Goal: Task Accomplishment & Management: Use online tool/utility

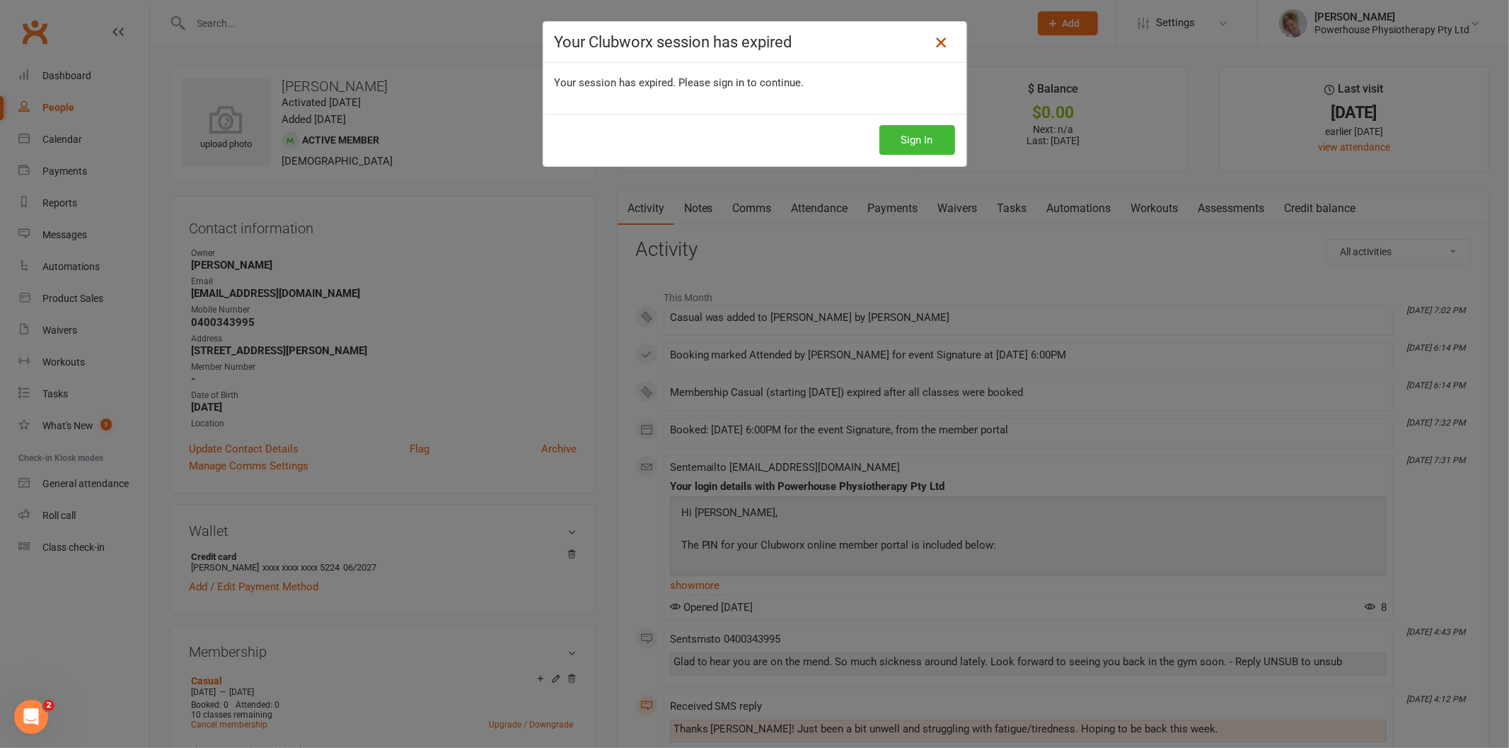
drag, startPoint x: 0, startPoint y: 0, endPoint x: 944, endPoint y: 45, distance: 944.7
click at [944, 45] on link at bounding box center [940, 42] width 23 height 23
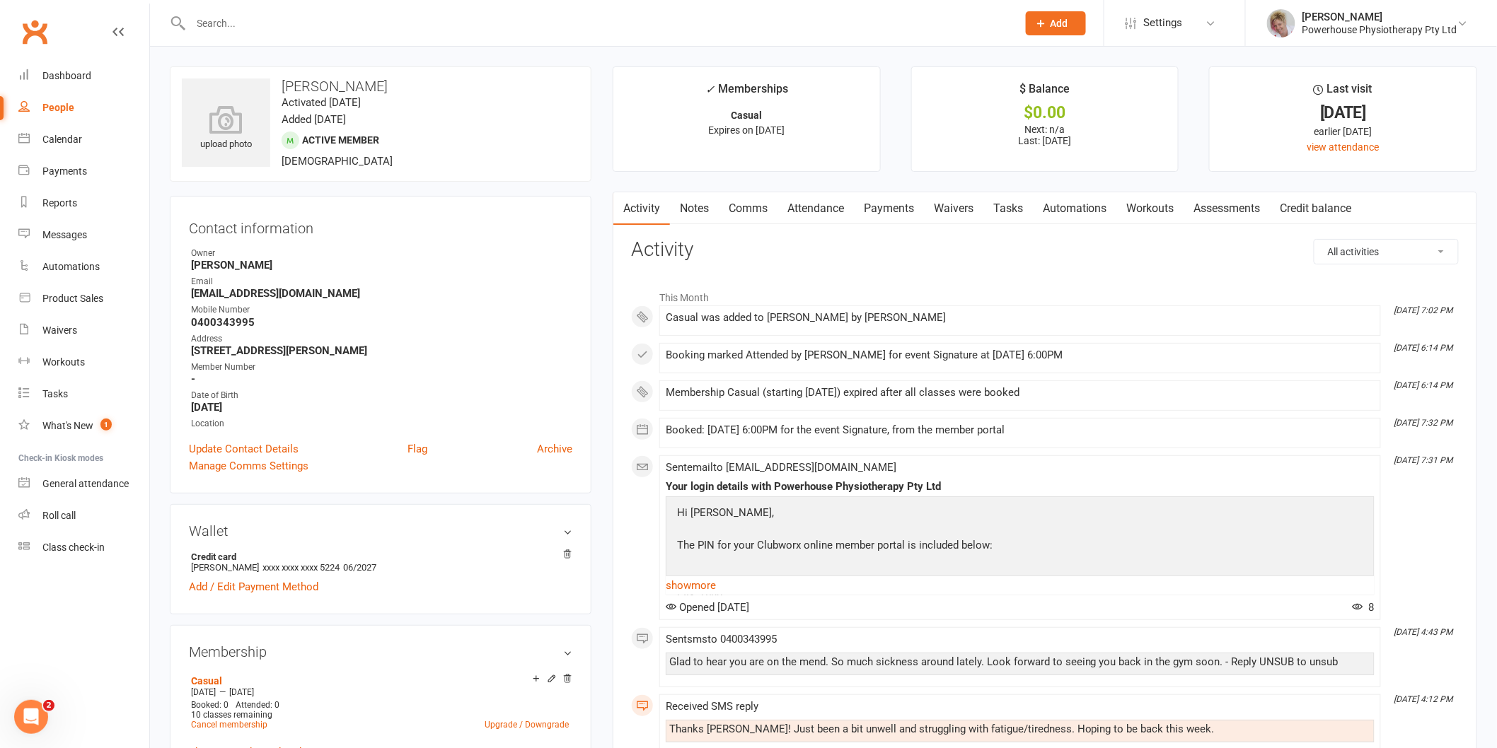
click at [941, 46] on div "Prospect Member Non-attending contact Class / event Appointment Task Membership…" at bounding box center [748, 23] width 1497 height 47
click at [1388, 16] on div "[PERSON_NAME]" at bounding box center [1379, 17] width 155 height 13
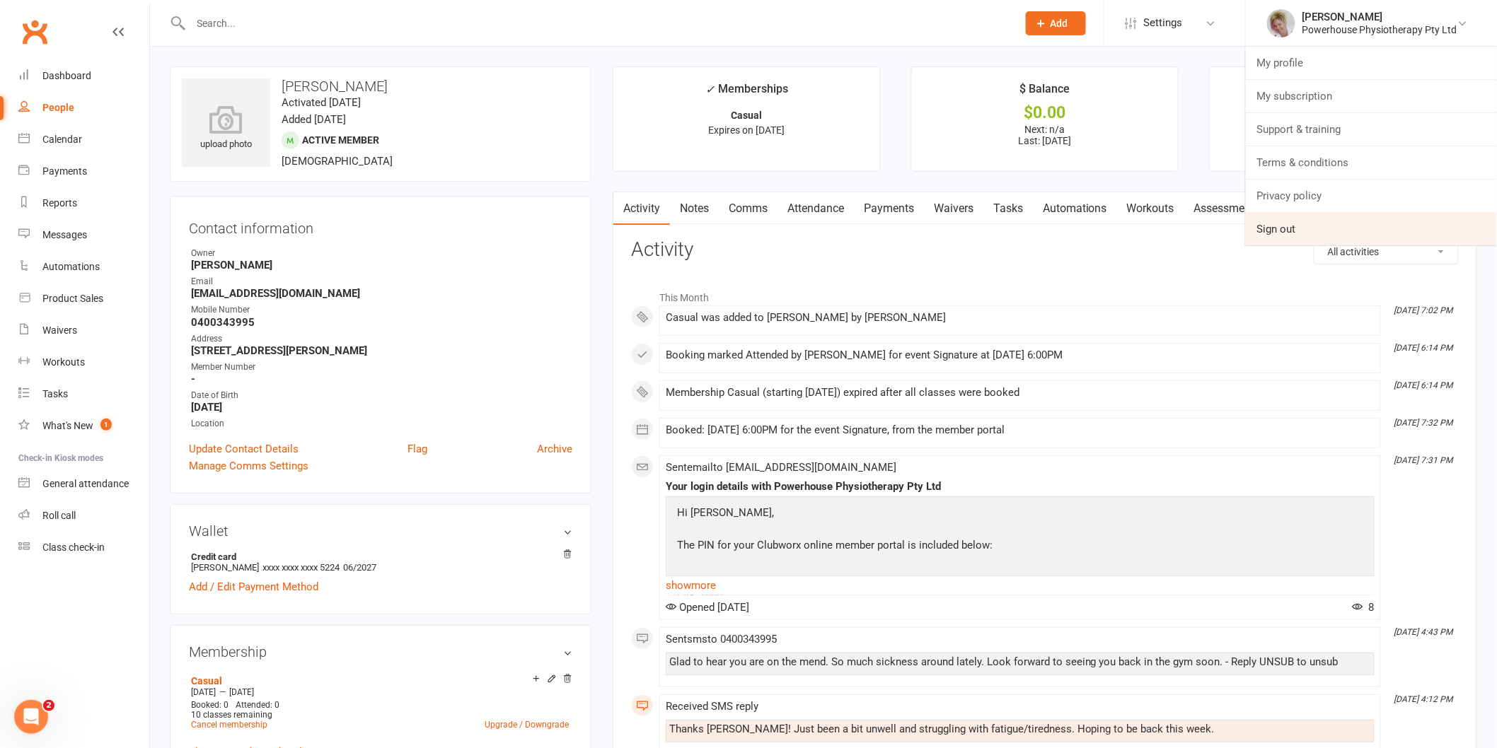
click at [1310, 228] on link "Sign out" at bounding box center [1371, 229] width 251 height 33
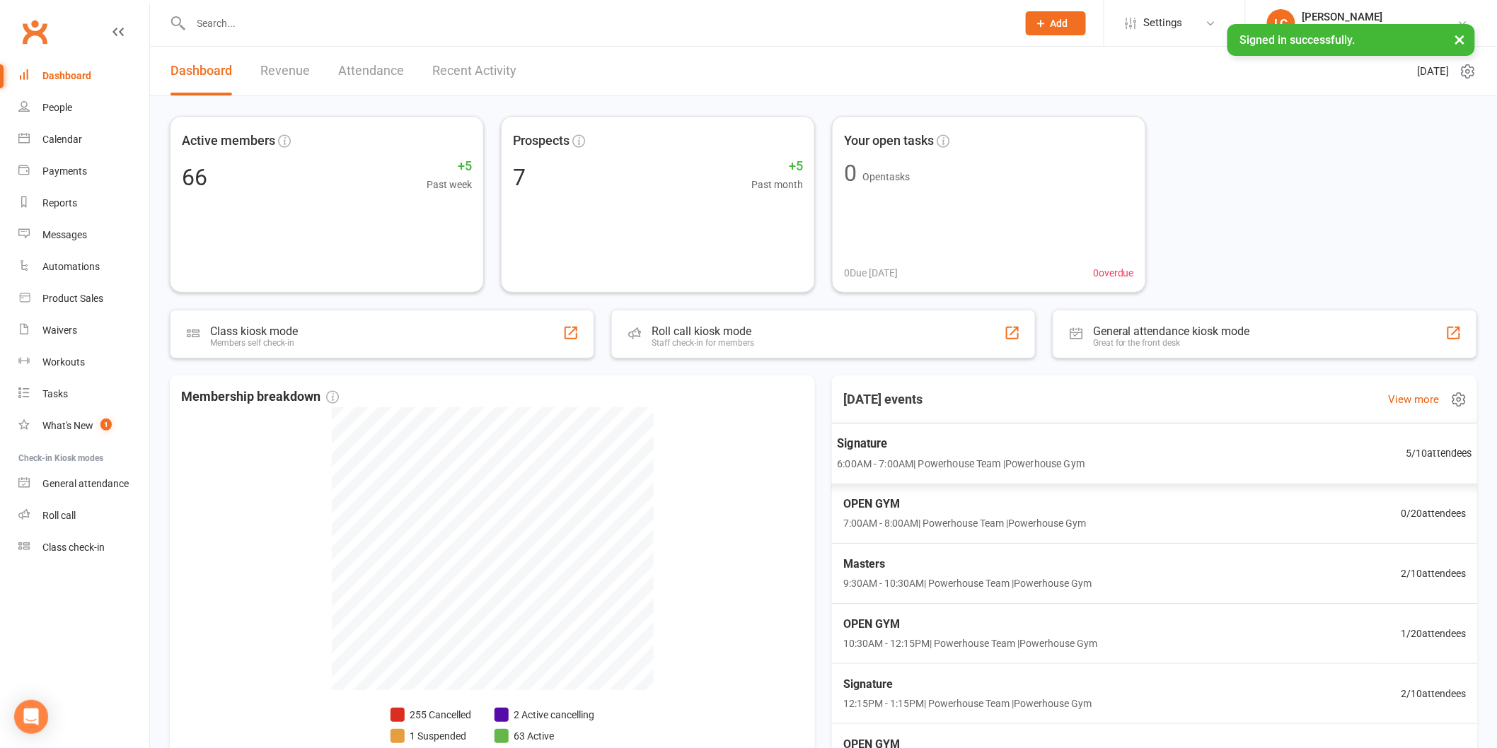
click at [904, 436] on span "Signature" at bounding box center [961, 443] width 248 height 18
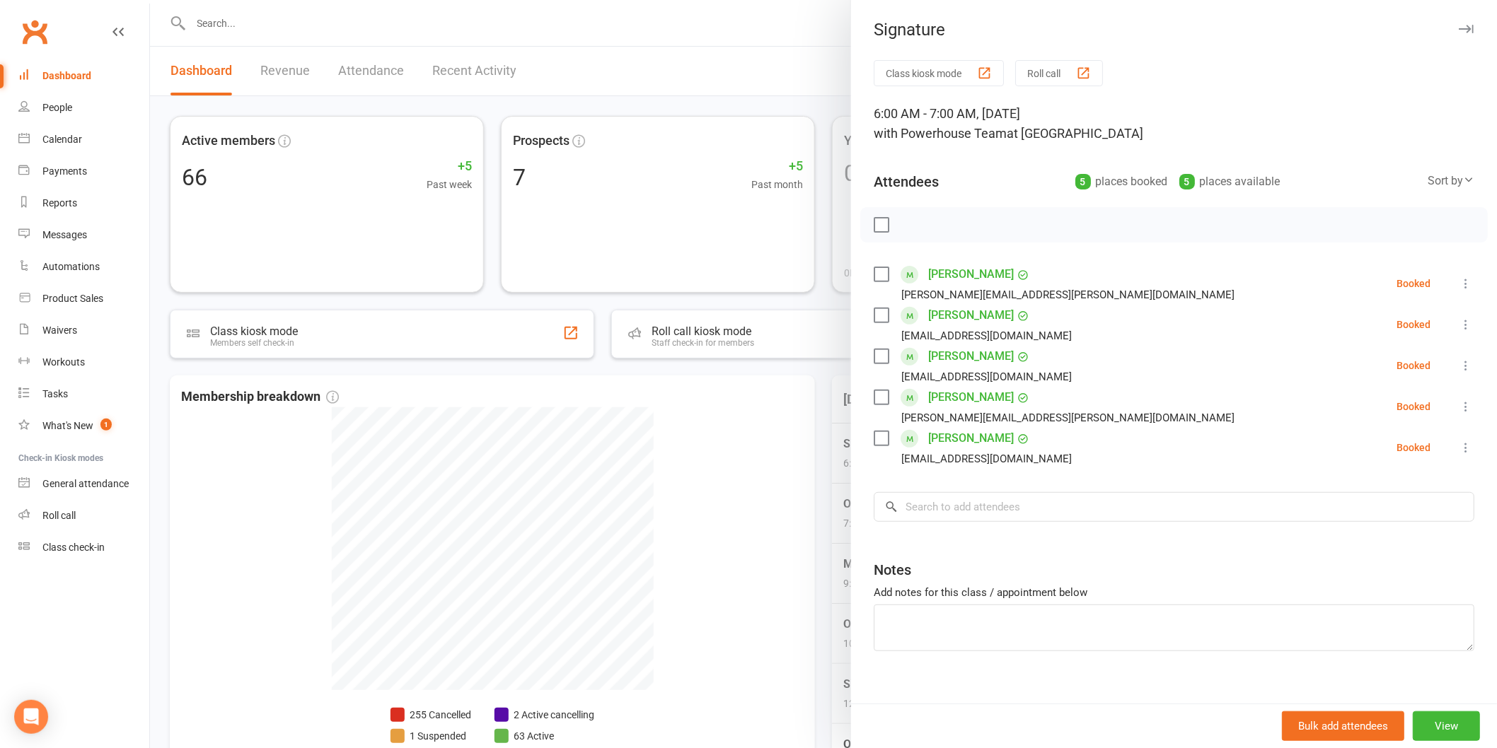
drag, startPoint x: 817, startPoint y: 481, endPoint x: 812, endPoint y: 508, distance: 27.3
drag, startPoint x: 812, startPoint y: 508, endPoint x: 818, endPoint y: 555, distance: 47.8
click at [818, 555] on div at bounding box center [823, 374] width 1347 height 748
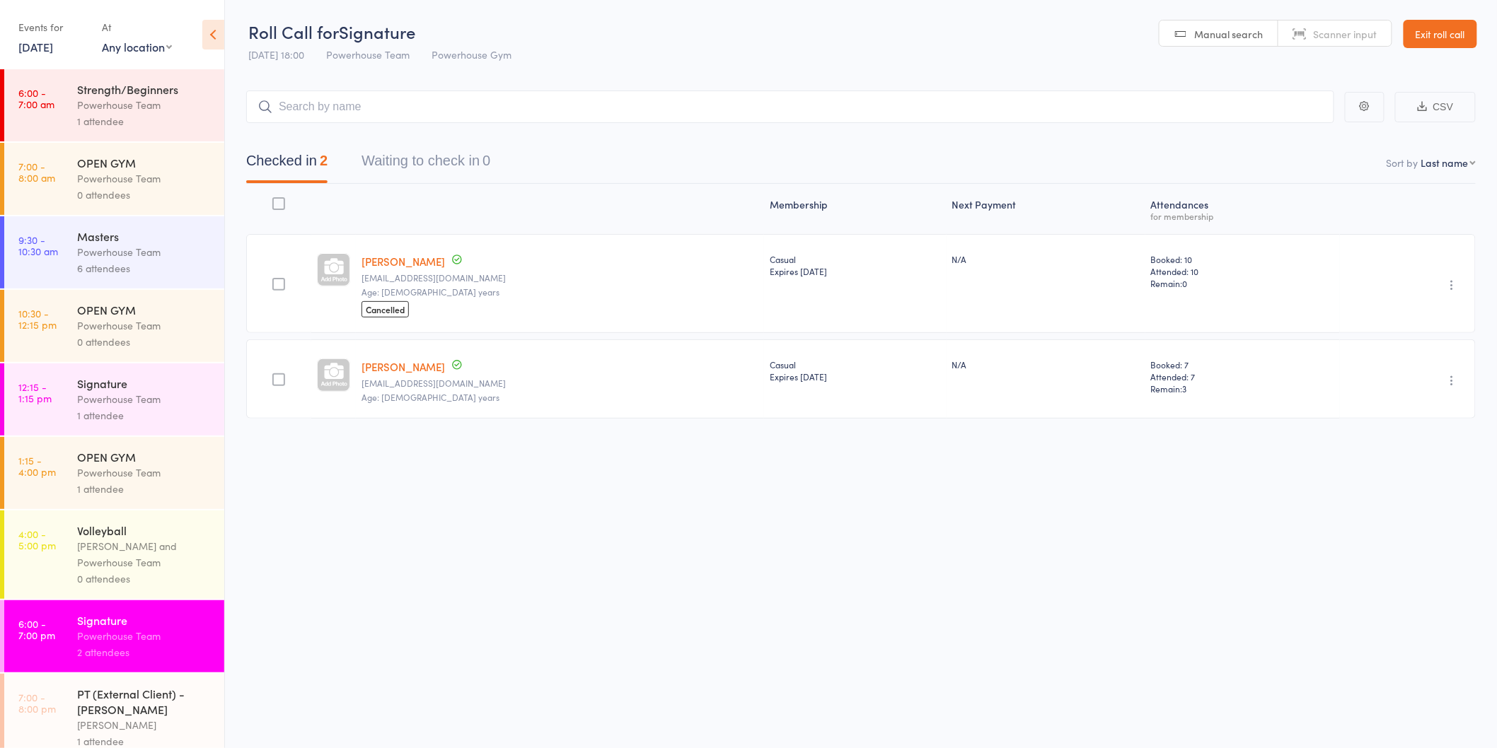
scroll to position [1, 0]
click at [1448, 37] on link "Exit roll call" at bounding box center [1440, 33] width 74 height 28
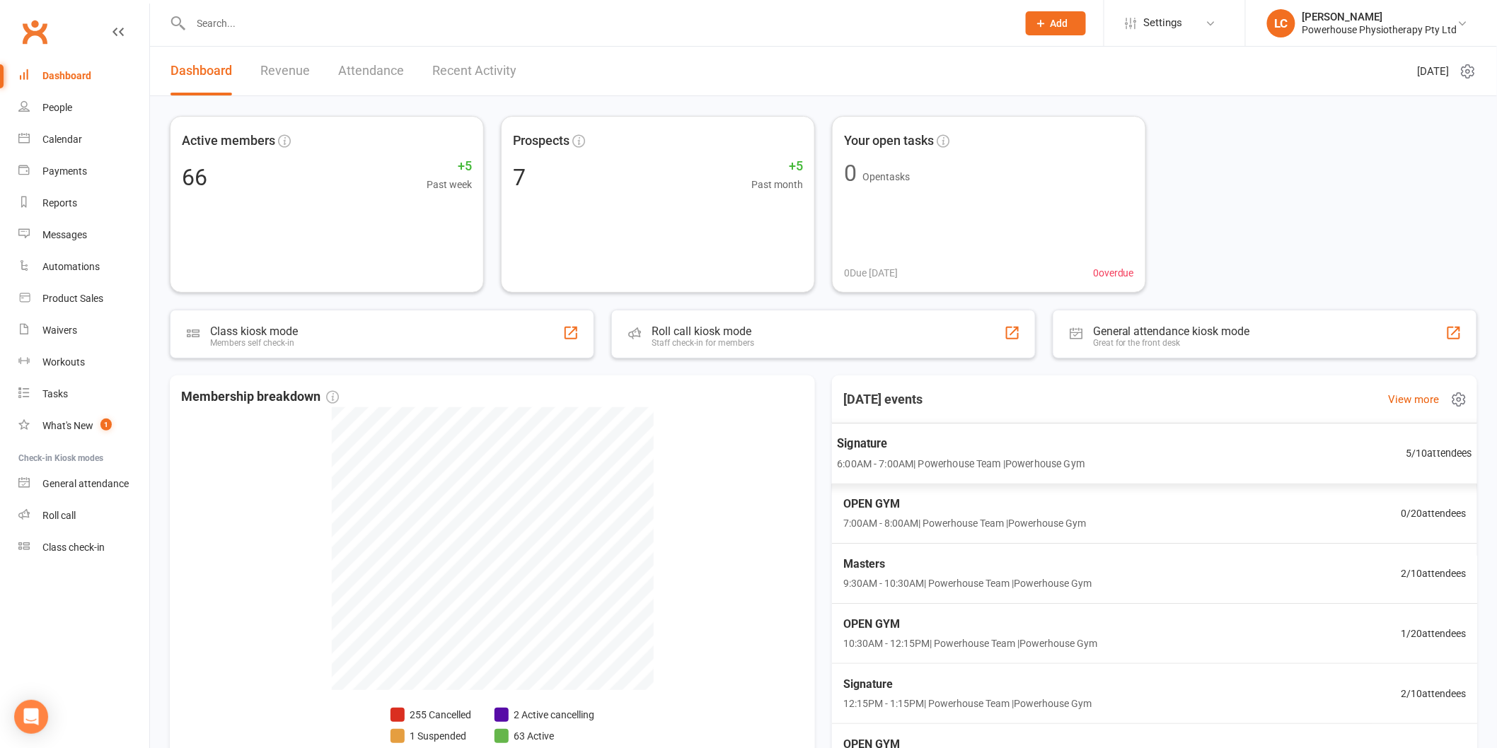
click at [1129, 434] on div "Signature 6:00AM - 7:00AM | Powerhouse Team | Powerhouse Gym 5 / 10 attendees" at bounding box center [1155, 454] width 670 height 62
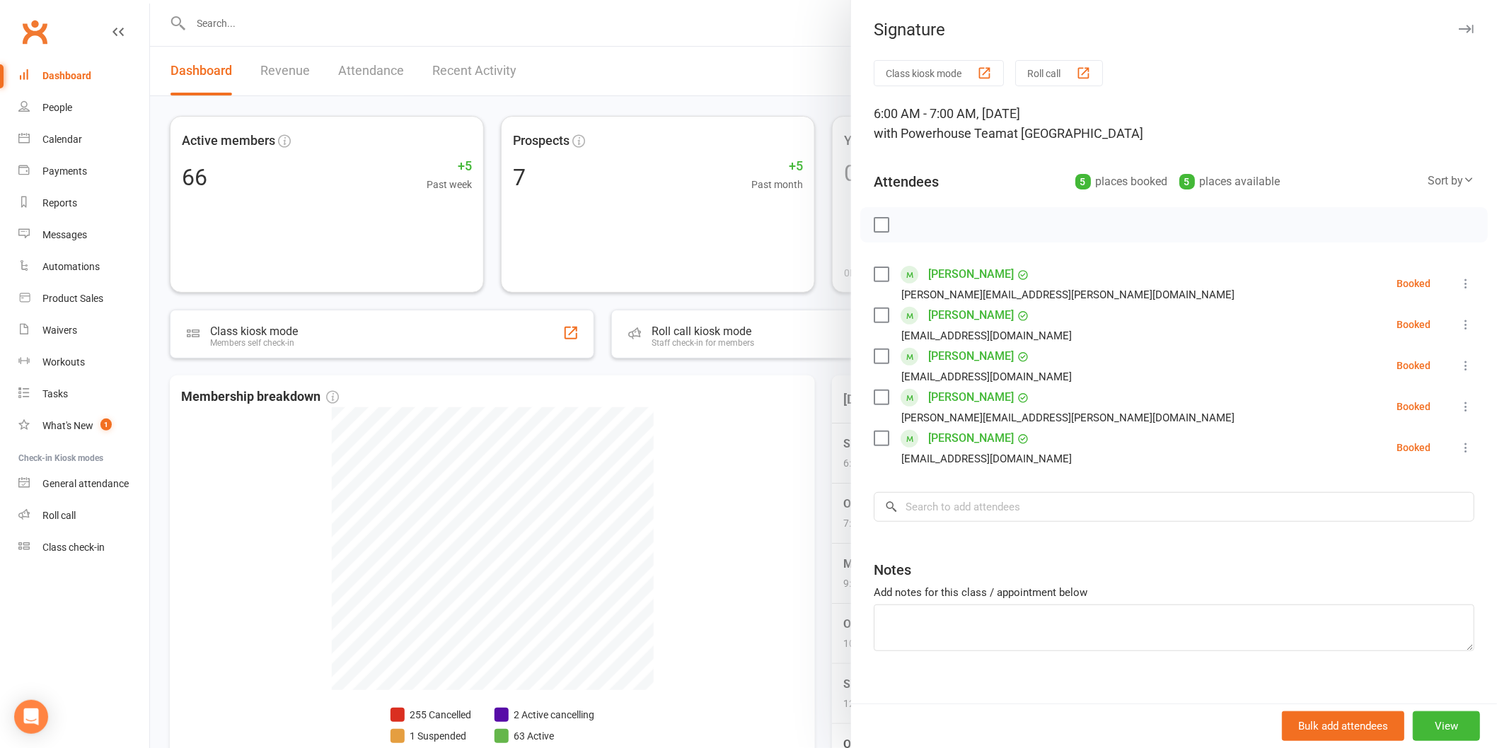
click at [874, 441] on label at bounding box center [881, 438] width 14 height 14
click at [1459, 446] on icon at bounding box center [1466, 448] width 14 height 14
click at [1333, 543] on link "Check in" at bounding box center [1391, 532] width 166 height 28
click at [1437, 417] on li "Marnie Menzel marnie.menzel@gmail.com Booked More info Remove Check in Mark abs…" at bounding box center [1174, 406] width 601 height 41
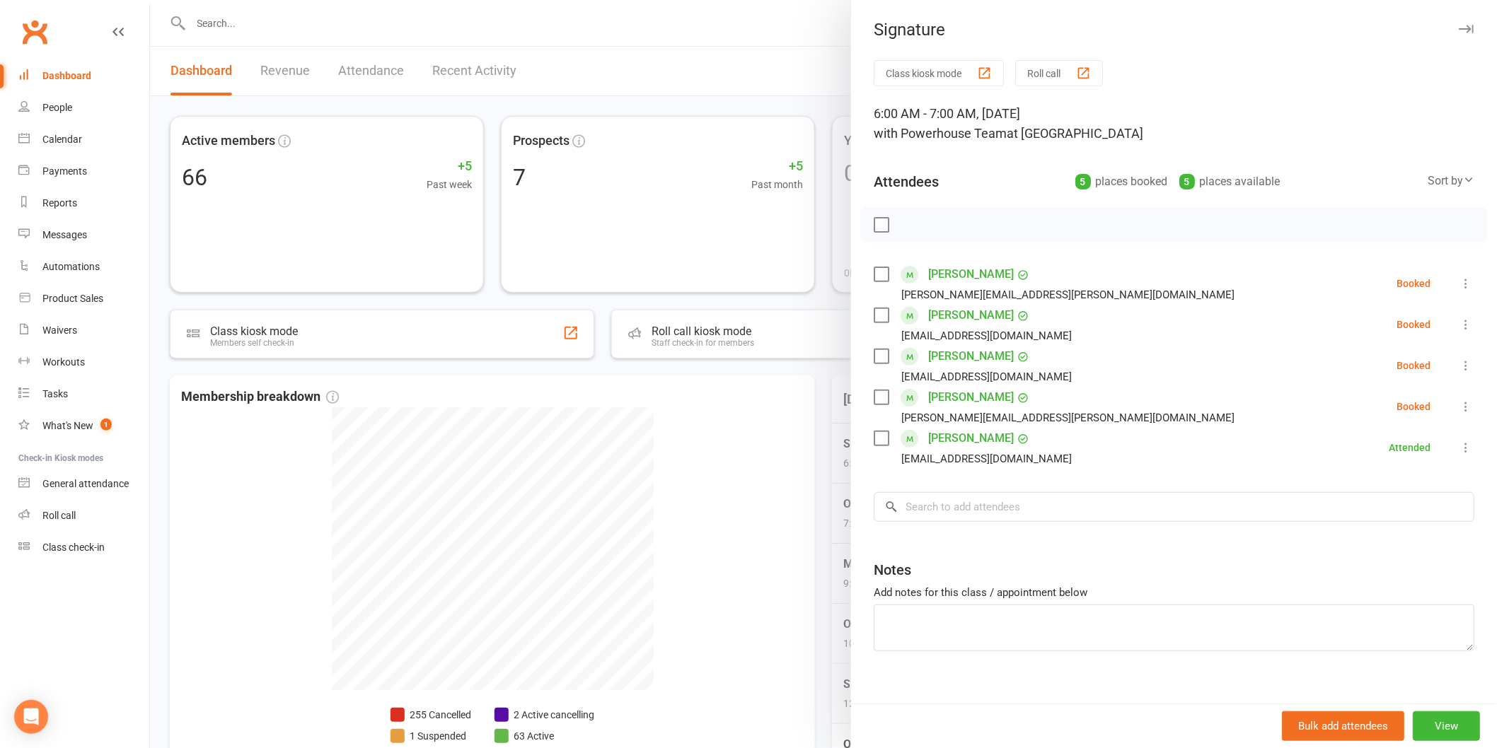
click at [1459, 408] on icon at bounding box center [1466, 407] width 14 height 14
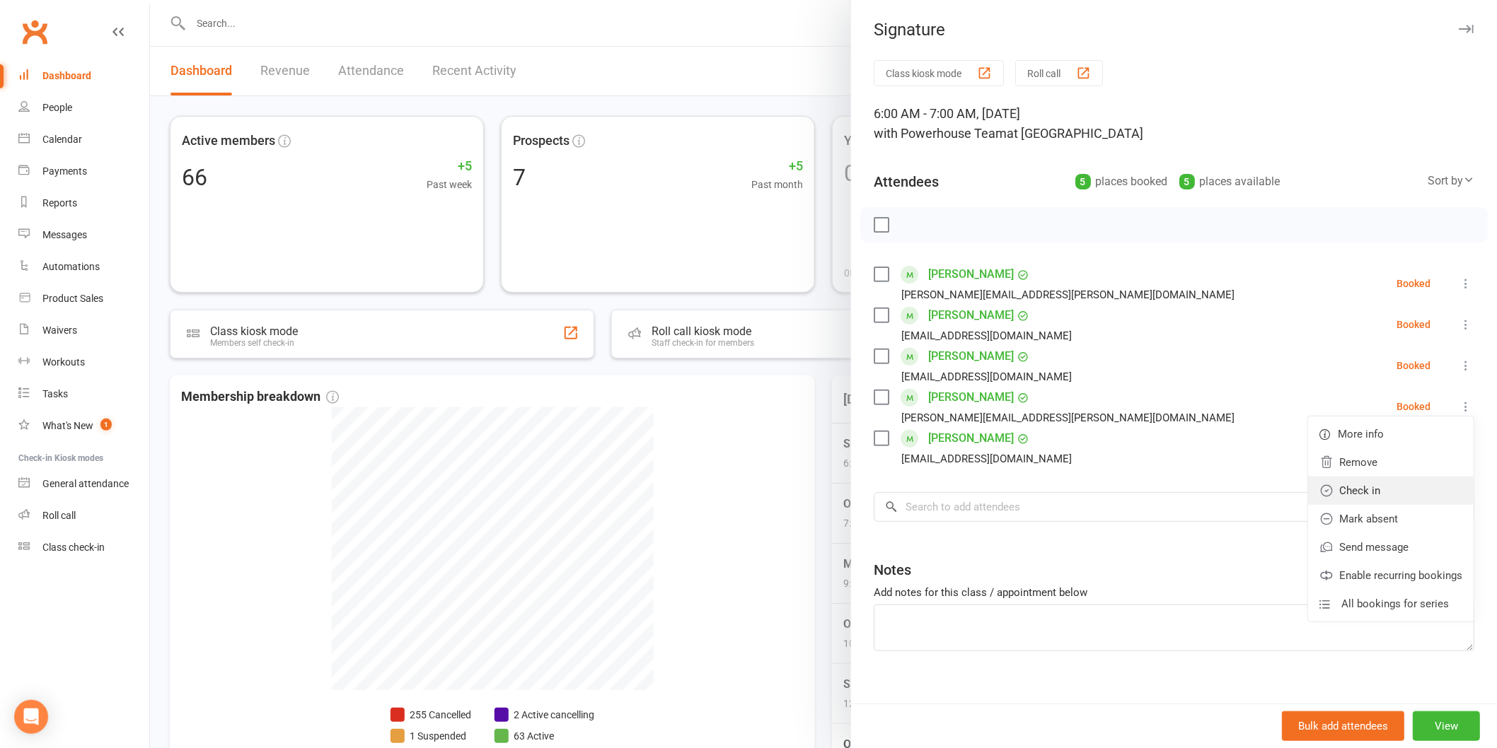
click at [1378, 492] on link "Check in" at bounding box center [1391, 491] width 166 height 28
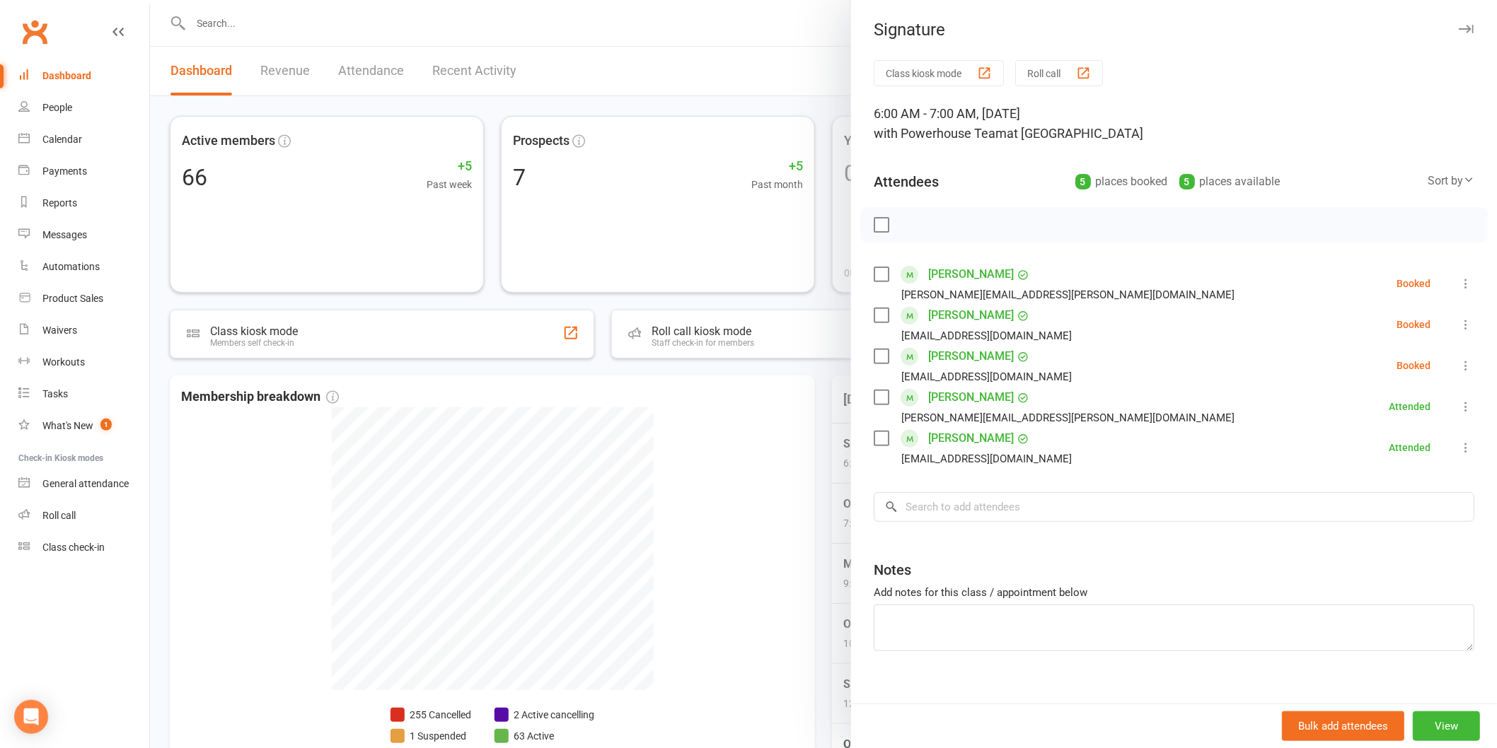
click at [1459, 324] on icon at bounding box center [1466, 325] width 14 height 14
click at [1371, 412] on link "Check in" at bounding box center [1391, 409] width 166 height 28
click at [1383, 45] on div "Signature Class kiosk mode Roll call 6:00 AM - 7:00 AM, Wednesday, September, 1…" at bounding box center [1173, 374] width 646 height 748
click at [1459, 369] on icon at bounding box center [1466, 366] width 14 height 14
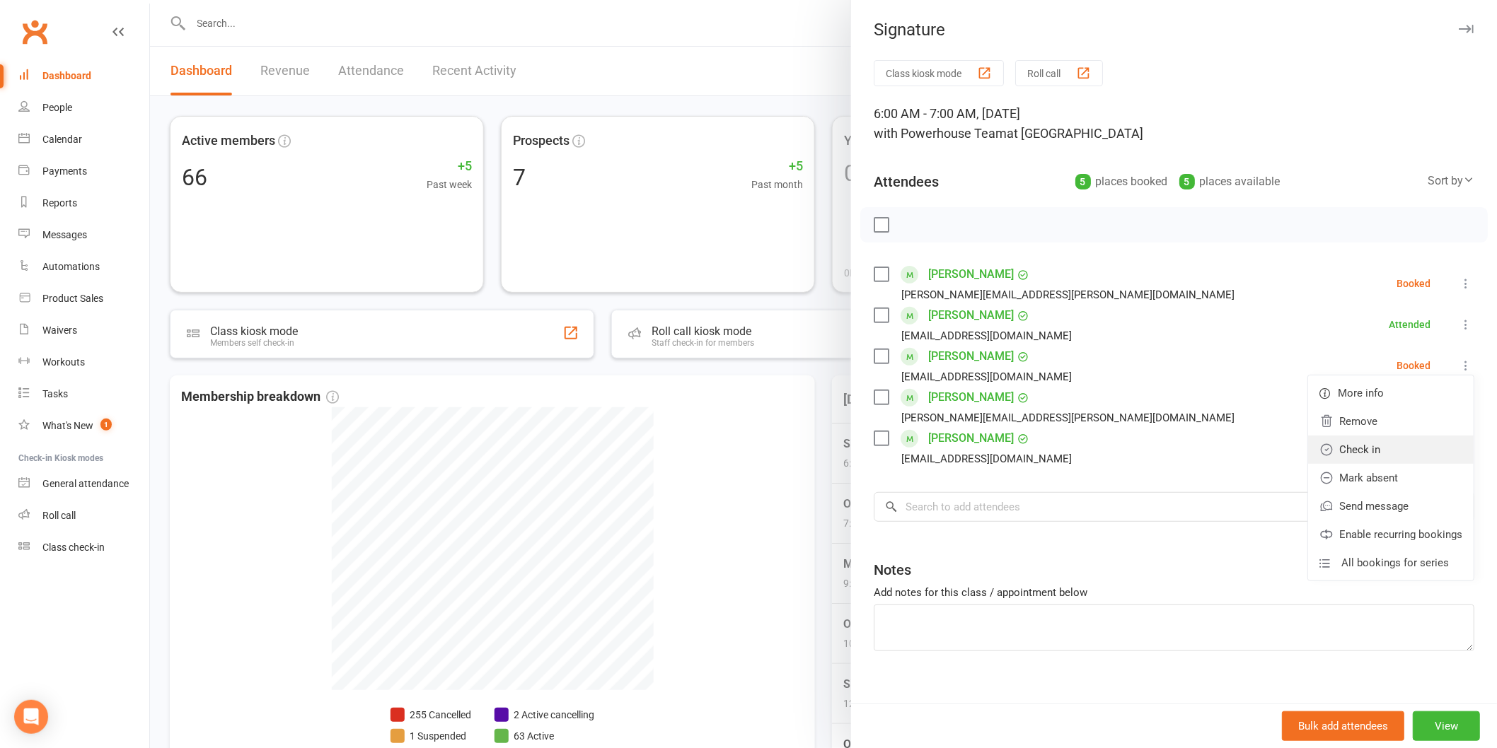
click at [1362, 443] on link "Check in" at bounding box center [1391, 450] width 166 height 28
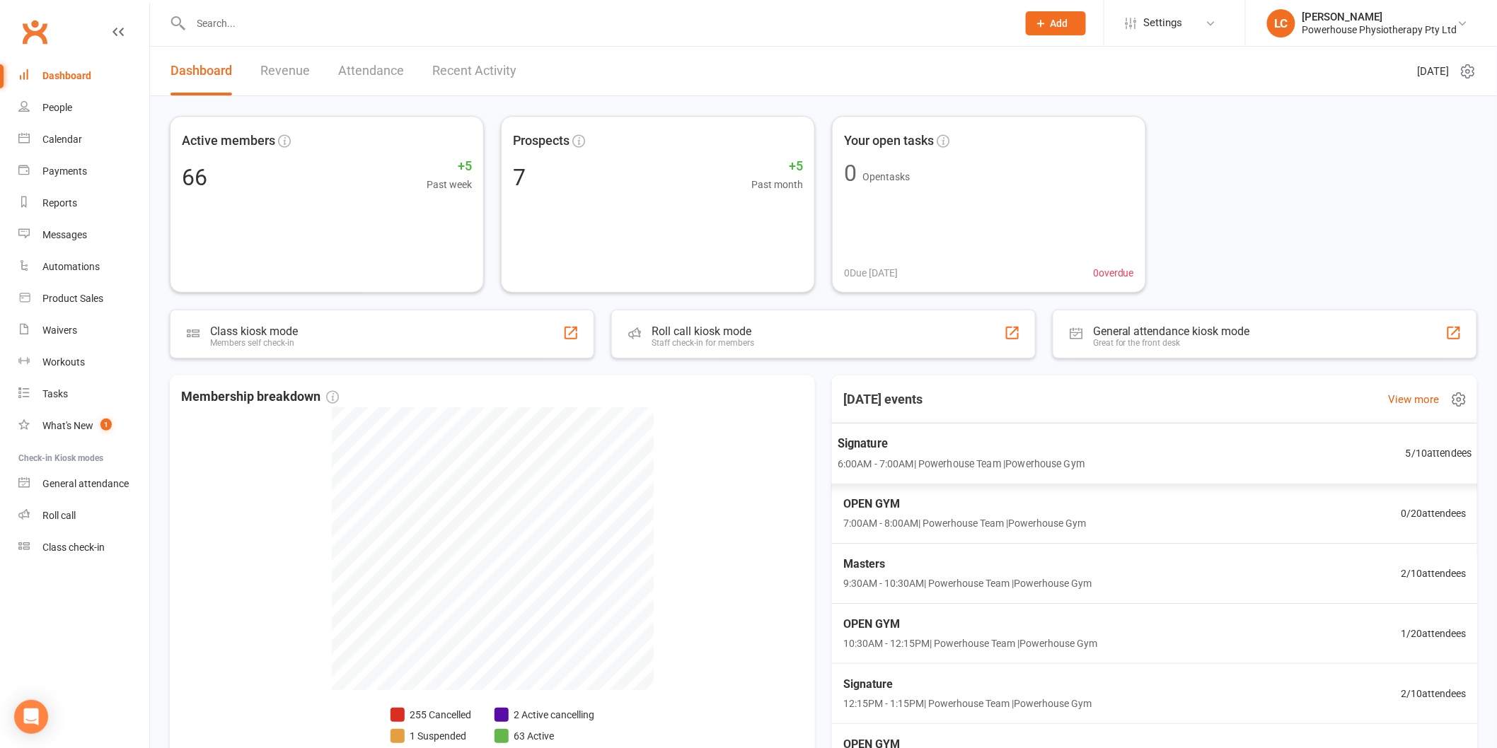
click at [974, 444] on span "Signature" at bounding box center [961, 443] width 248 height 18
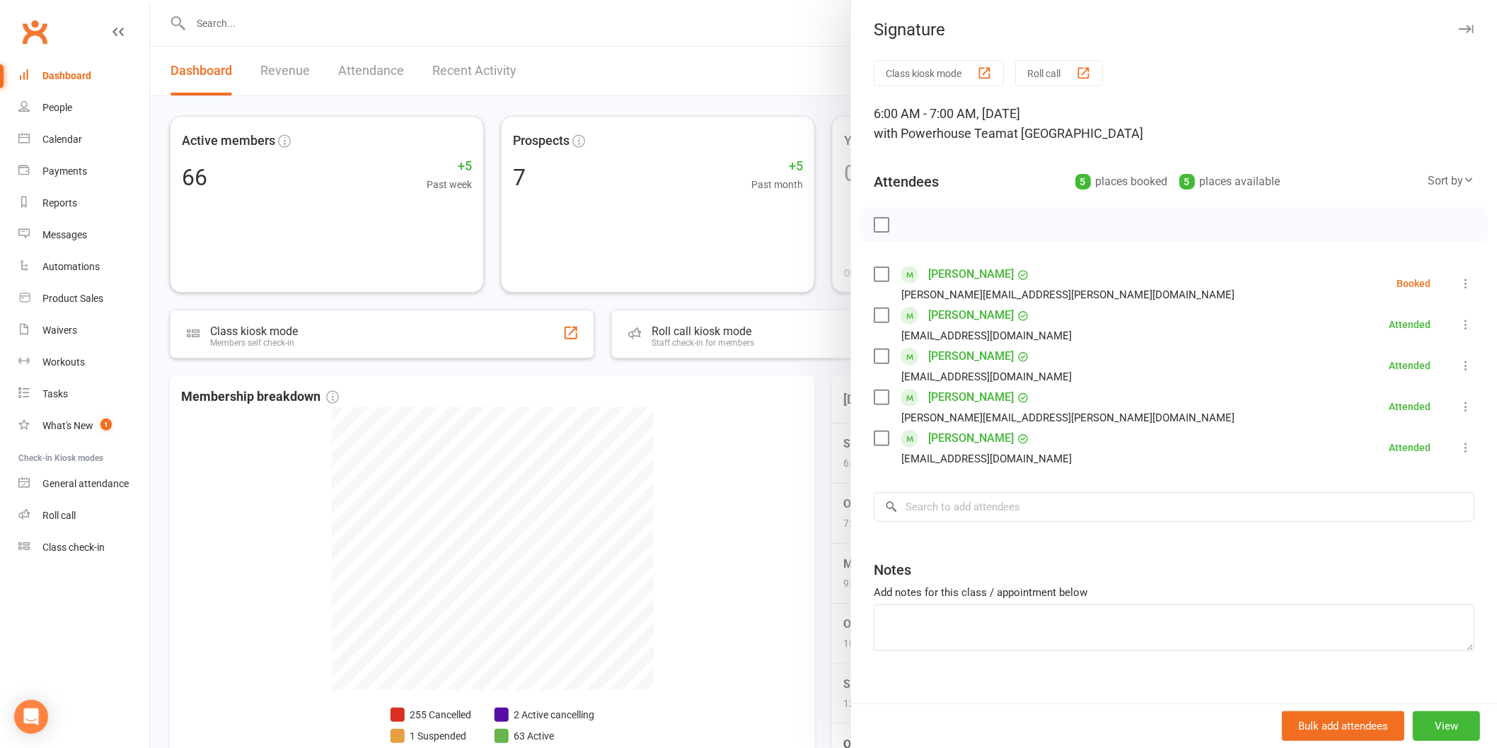
click at [1457, 276] on button at bounding box center [1465, 283] width 17 height 17
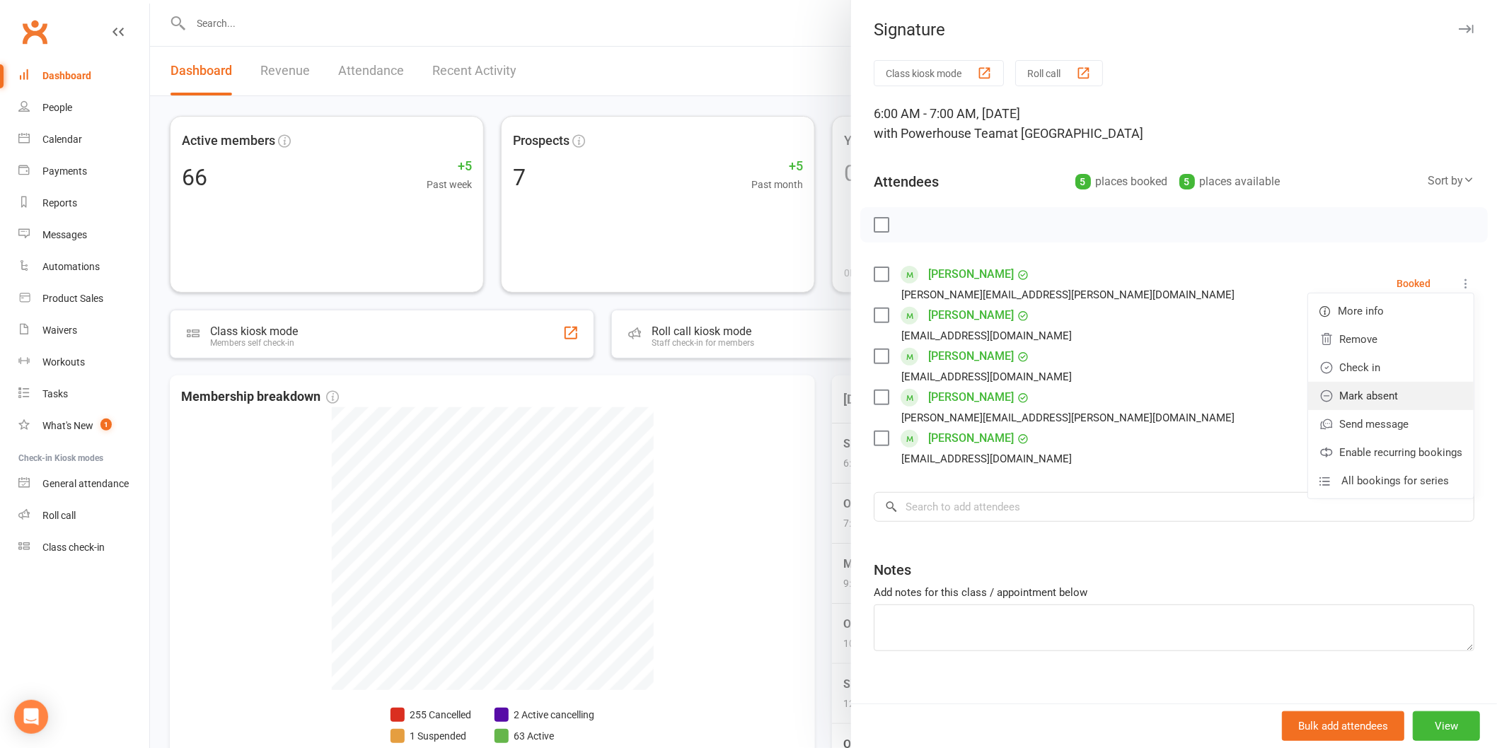
click at [1330, 396] on link "Mark absent" at bounding box center [1391, 396] width 166 height 28
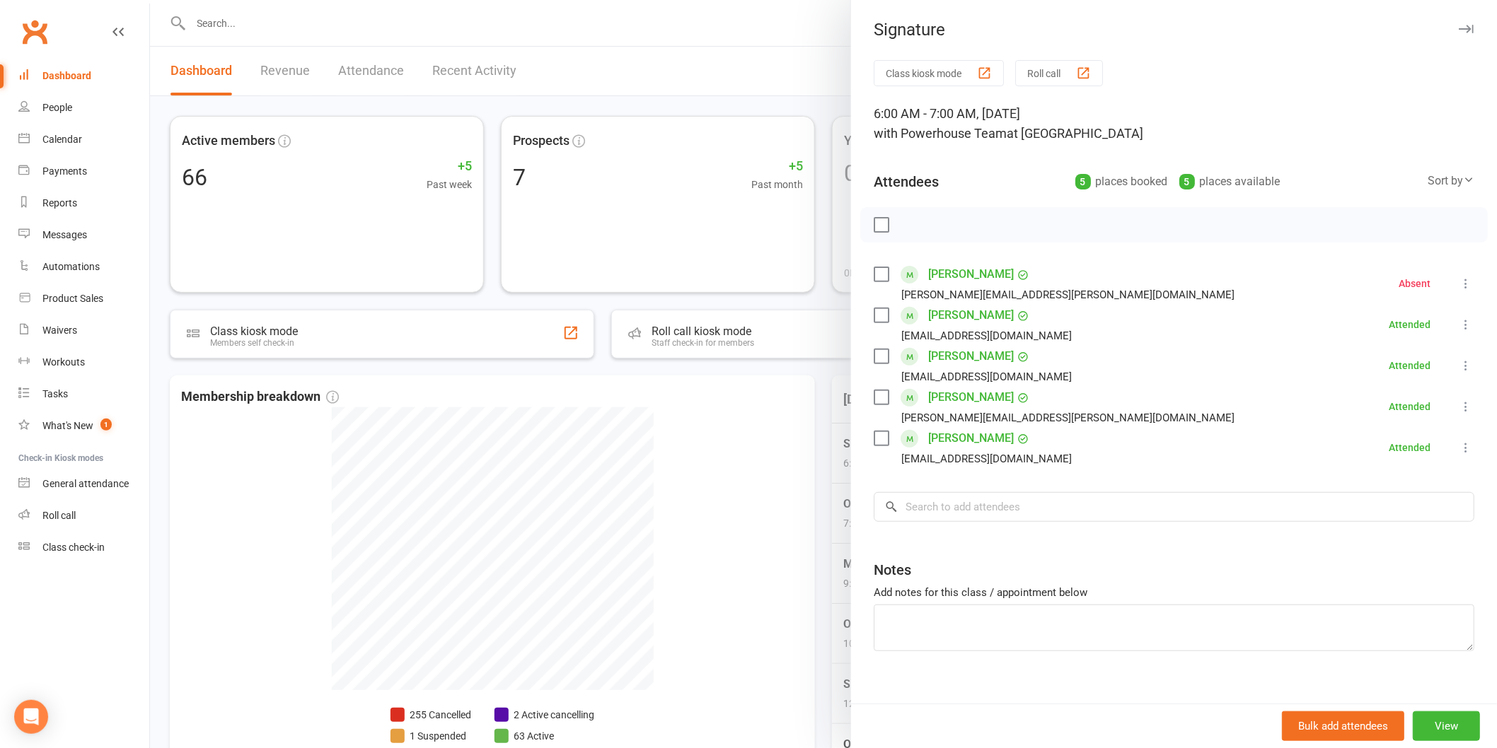
click at [813, 67] on div at bounding box center [823, 374] width 1347 height 748
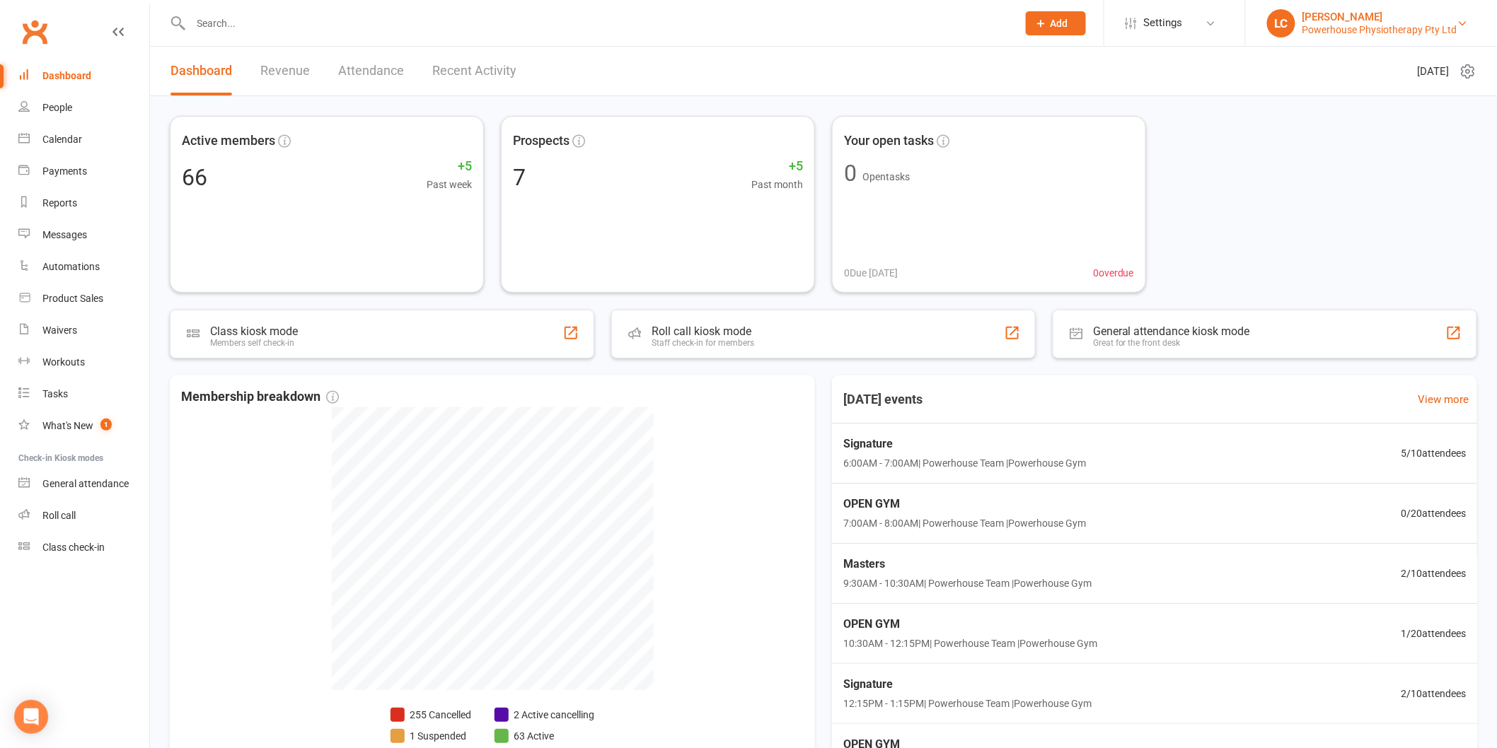
click at [1384, 21] on div "Lara Carstensen" at bounding box center [1379, 17] width 155 height 13
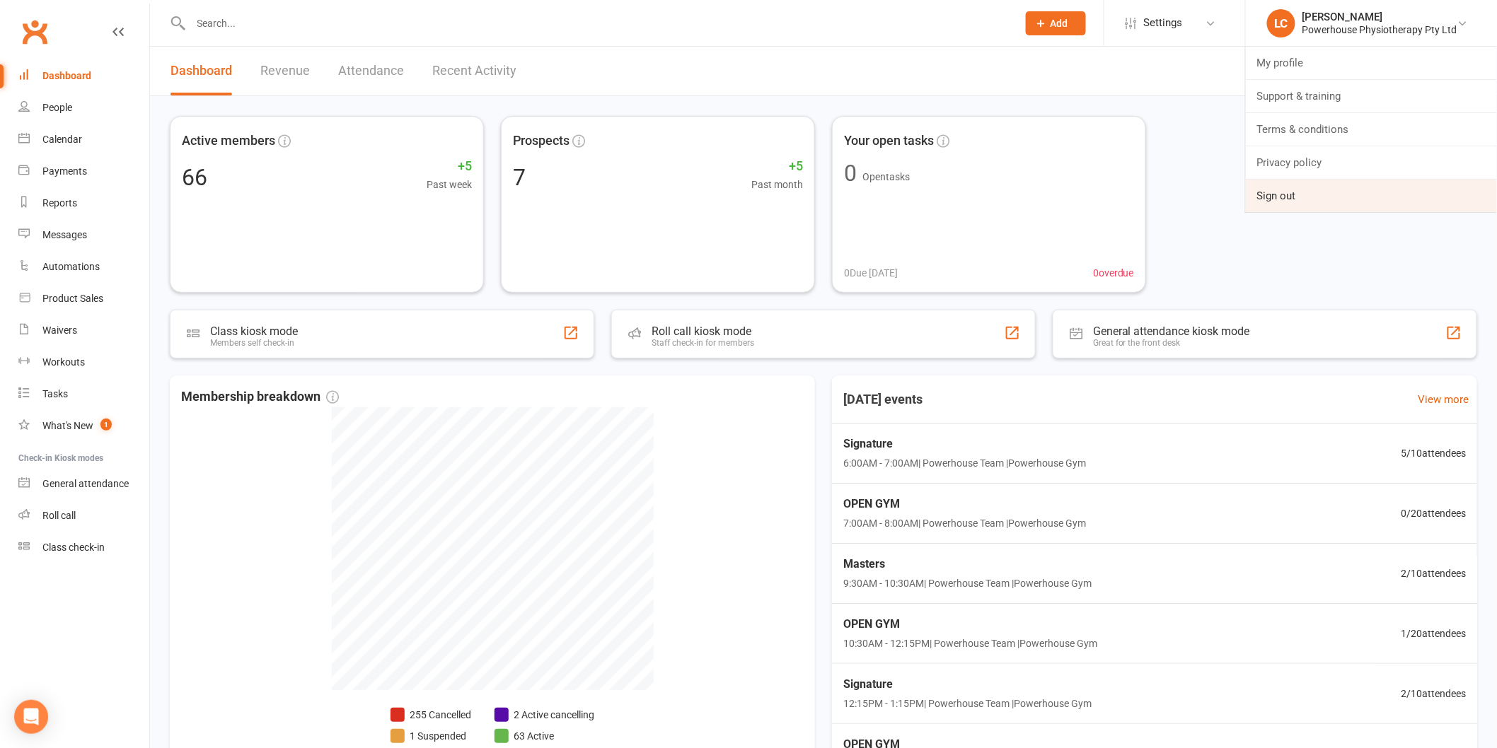
click at [1319, 202] on link "Sign out" at bounding box center [1371, 196] width 251 height 33
